Goal: Task Accomplishment & Management: Complete application form

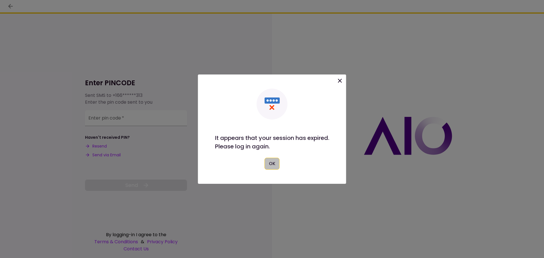
click at [269, 163] on button "OK" at bounding box center [272, 164] width 15 height 12
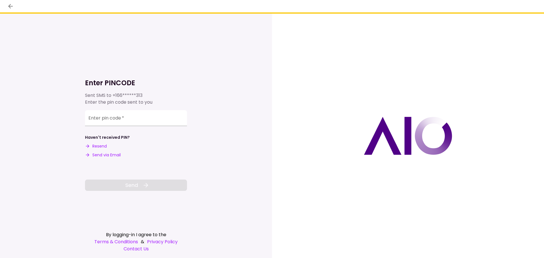
drag, startPoint x: 92, startPoint y: 146, endPoint x: 183, endPoint y: 153, distance: 90.4
click at [183, 153] on div "Haven't received PIN? Resend Send via Email" at bounding box center [136, 147] width 102 height 24
click at [101, 155] on button "Send via Email" at bounding box center [103, 155] width 36 height 6
click at [121, 120] on input "Enter pin code   *" at bounding box center [136, 117] width 102 height 16
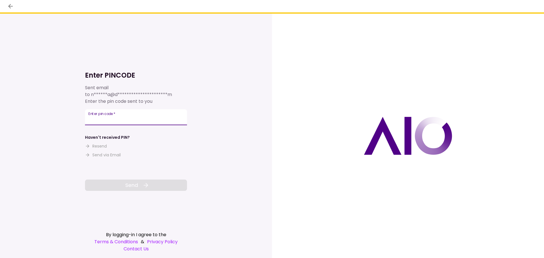
click at [151, 123] on input "Enter pin code   *" at bounding box center [136, 117] width 102 height 16
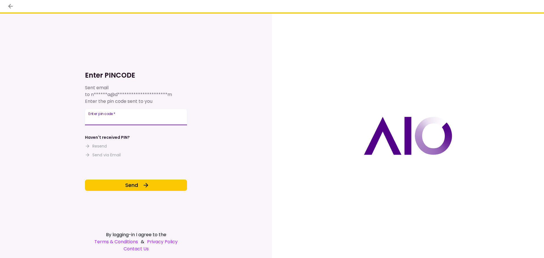
type input "******"
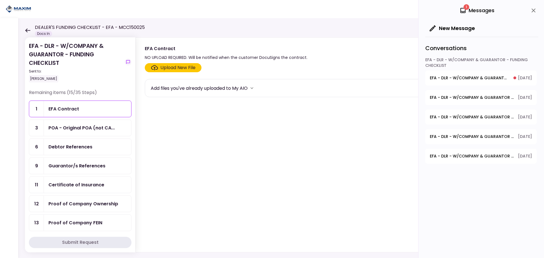
click at [96, 143] on div "Debtor References" at bounding box center [87, 146] width 78 height 7
click at [96, 166] on div "Guarantor/s References" at bounding box center [76, 165] width 57 height 7
click at [93, 182] on div "Certificate of Insurance" at bounding box center [76, 184] width 56 height 7
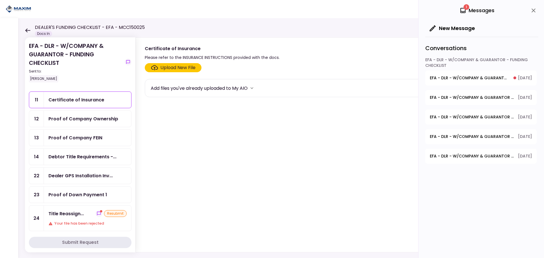
scroll to position [113, 0]
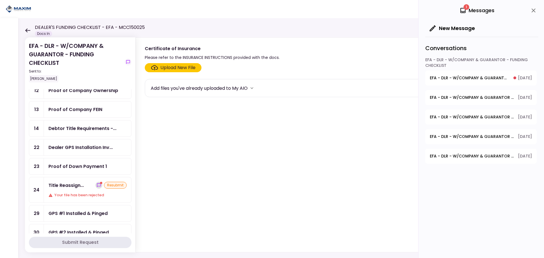
click at [98, 185] on icon "show-messages" at bounding box center [99, 185] width 5 height 5
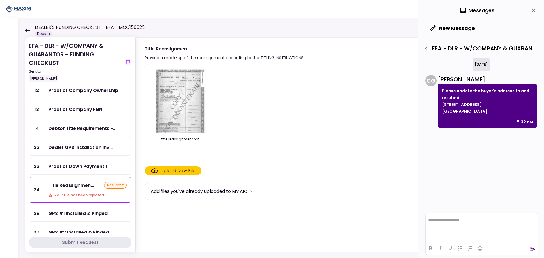
click at [183, 106] on img at bounding box center [180, 101] width 50 height 65
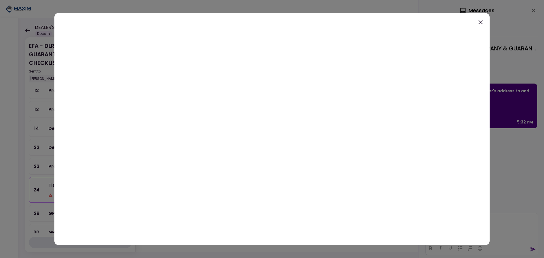
click at [482, 22] on icon at bounding box center [480, 22] width 7 height 7
